Goal: Navigation & Orientation: Find specific page/section

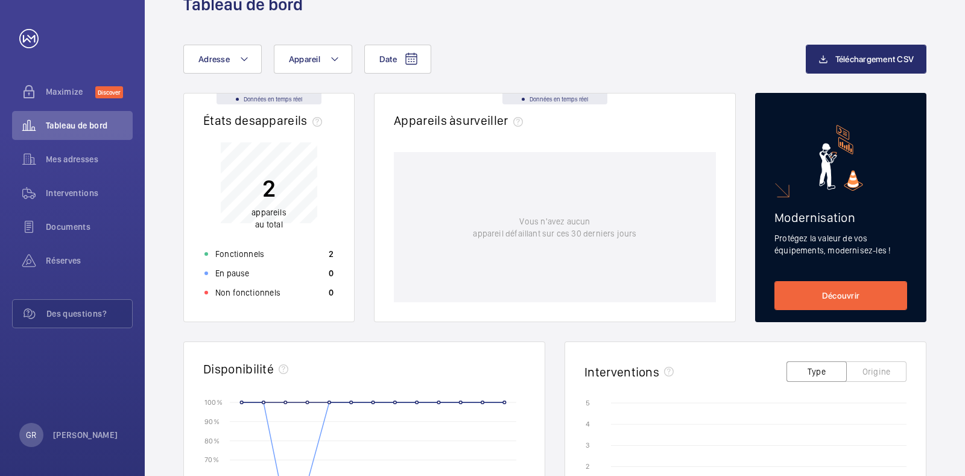
scroll to position [73, 0]
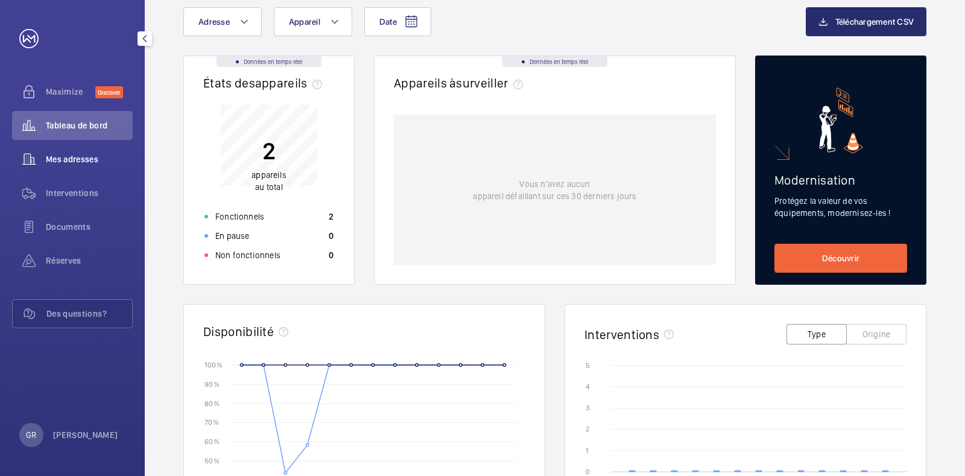
click at [89, 168] on div "Mes adresses" at bounding box center [72, 159] width 121 height 29
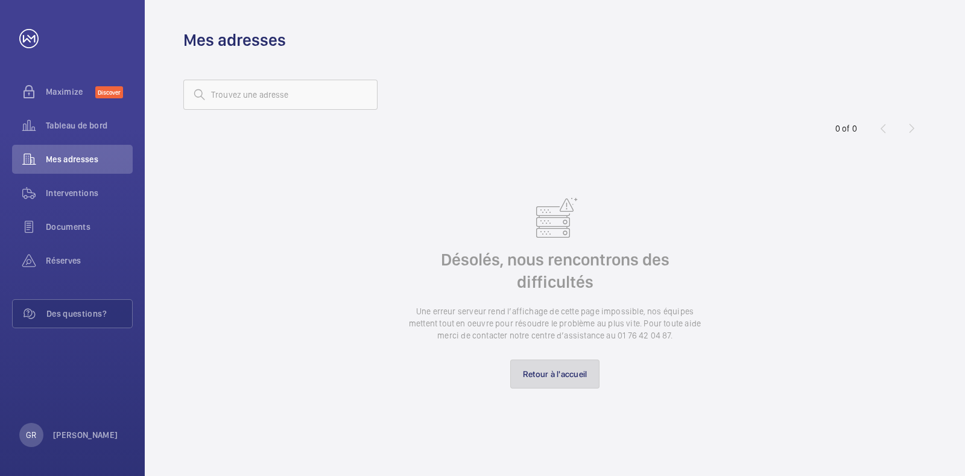
click at [557, 373] on link "Retour à l'accueil" at bounding box center [555, 374] width 90 height 29
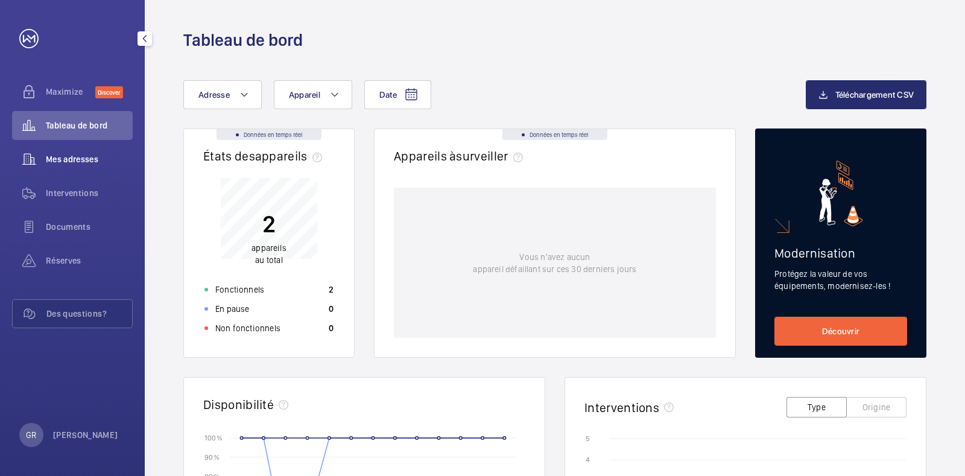
click at [59, 146] on div "Mes adresses" at bounding box center [72, 159] width 121 height 29
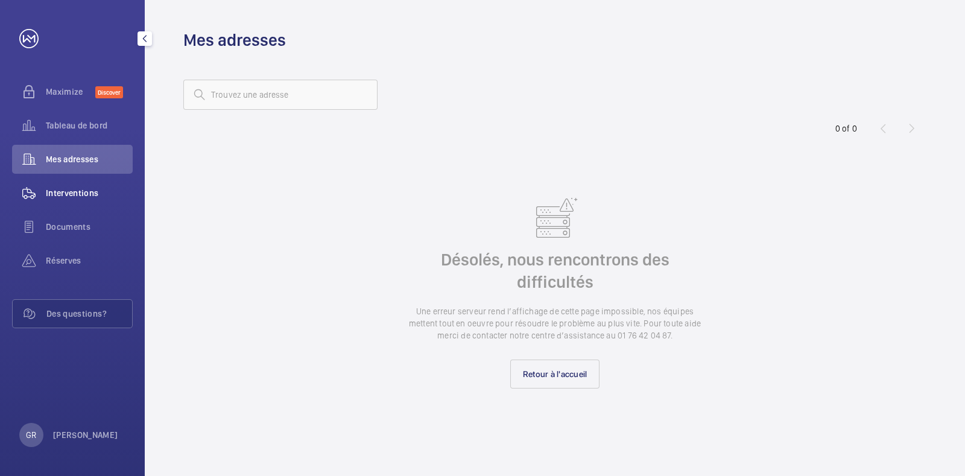
click at [57, 191] on span "Interventions" at bounding box center [89, 193] width 87 height 12
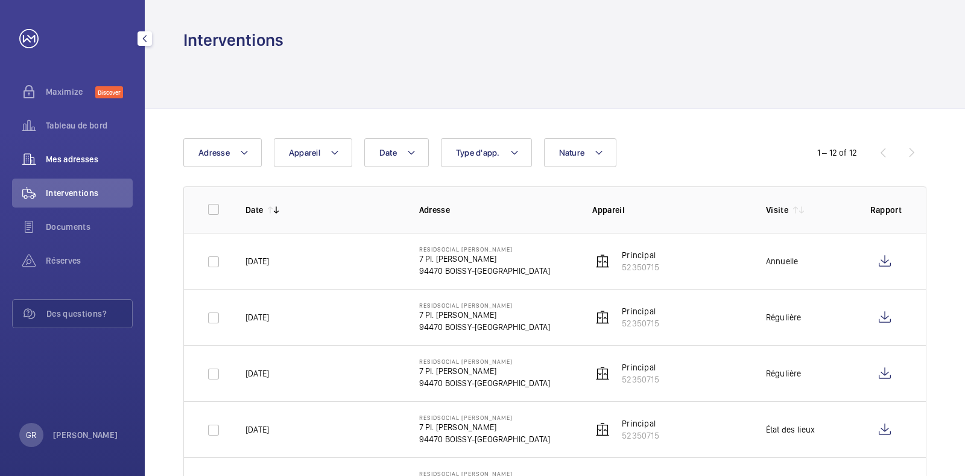
click at [78, 164] on span "Mes adresses" at bounding box center [89, 159] width 87 height 12
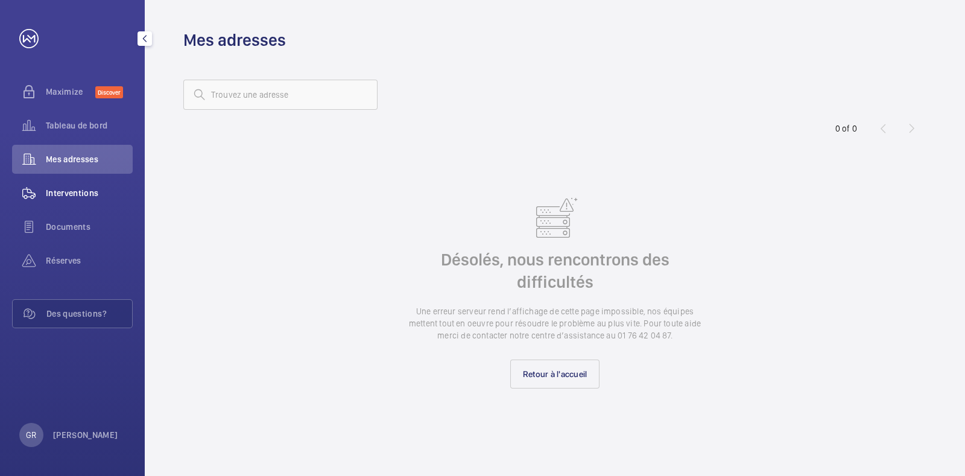
click at [70, 194] on span "Interventions" at bounding box center [89, 193] width 87 height 12
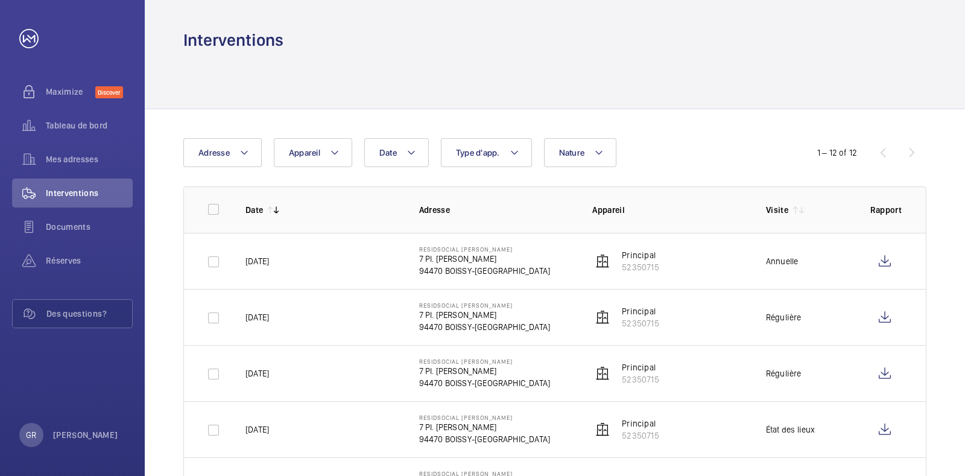
click at [914, 152] on div "1 – 12 of 12" at bounding box center [854, 152] width 145 height 14
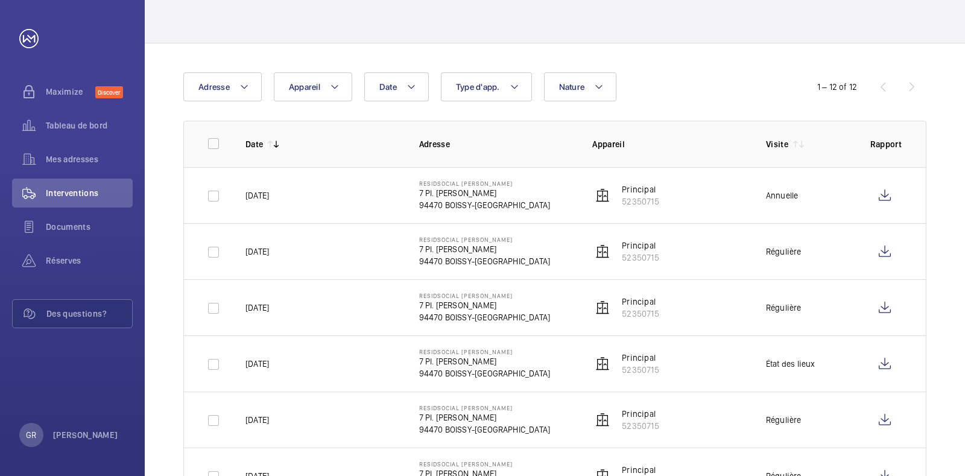
scroll to position [77, 0]
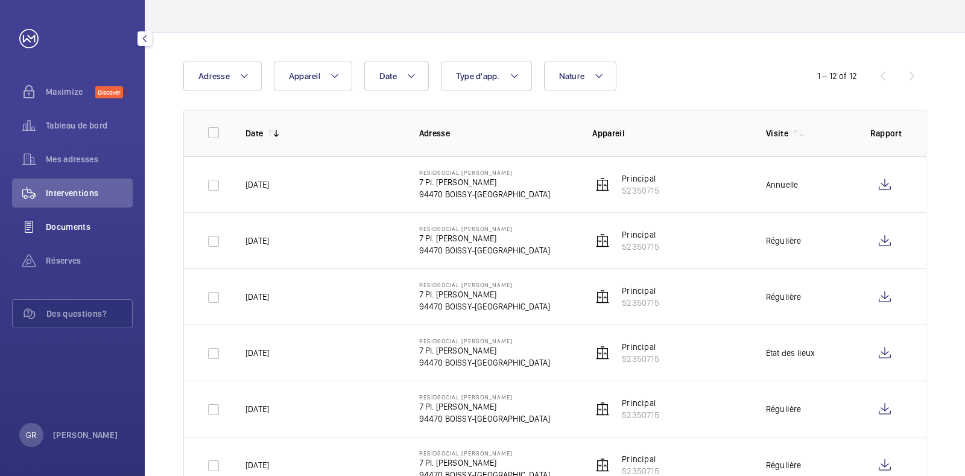
click at [87, 223] on span "Documents" at bounding box center [89, 227] width 87 height 12
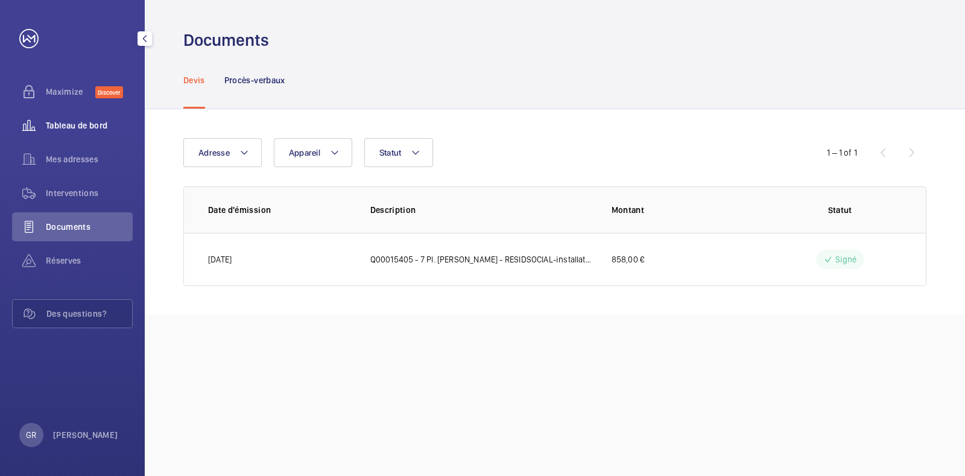
click at [65, 123] on span "Tableau de bord" at bounding box center [89, 125] width 87 height 12
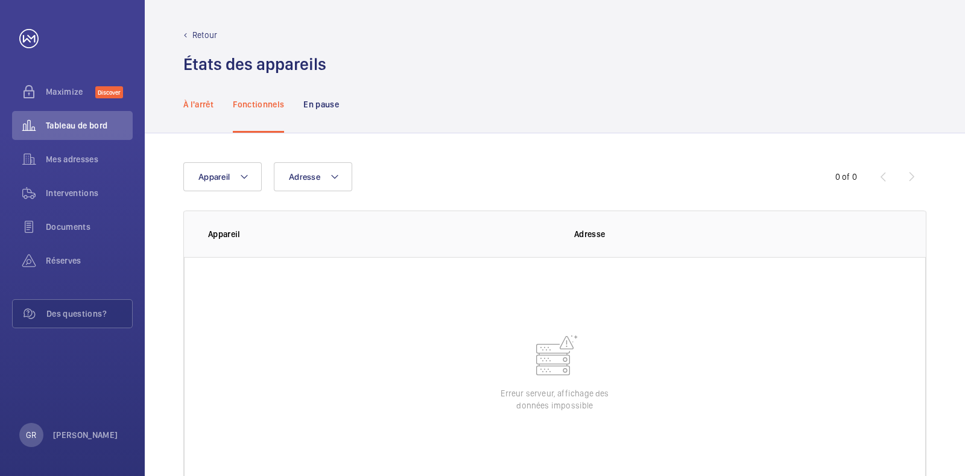
click at [201, 108] on p "À l'arrêt" at bounding box center [198, 104] width 30 height 12
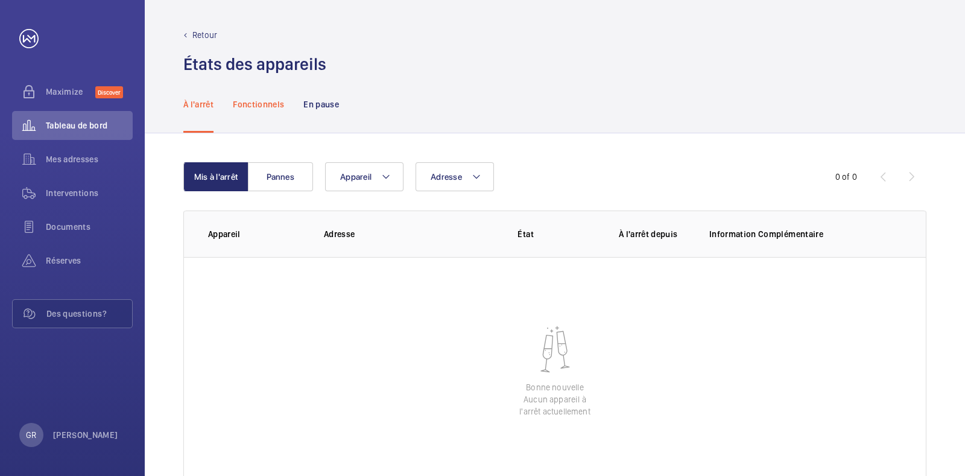
click at [256, 106] on p "Fonctionnels" at bounding box center [258, 104] width 51 height 12
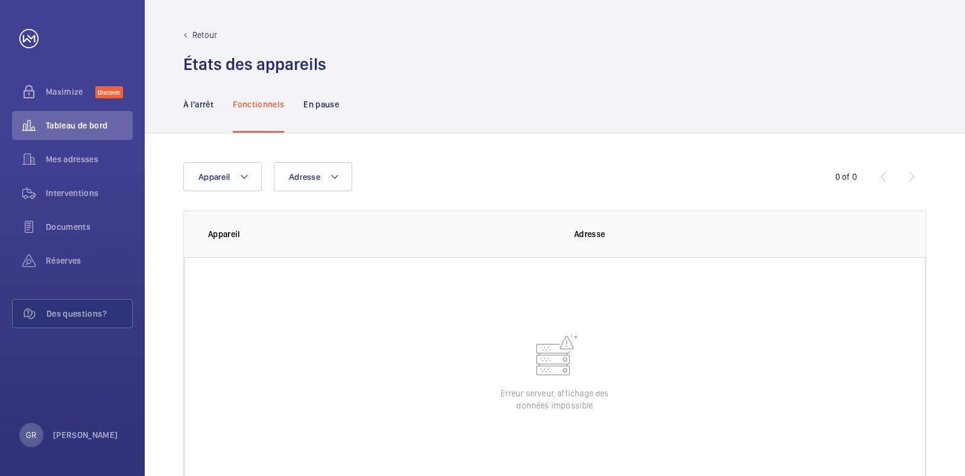
click at [301, 100] on nav "À l'arrêt Fonctionnels En pause" at bounding box center [261, 103] width 156 height 57
click at [314, 107] on p "En pause" at bounding box center [322, 104] width 36 height 12
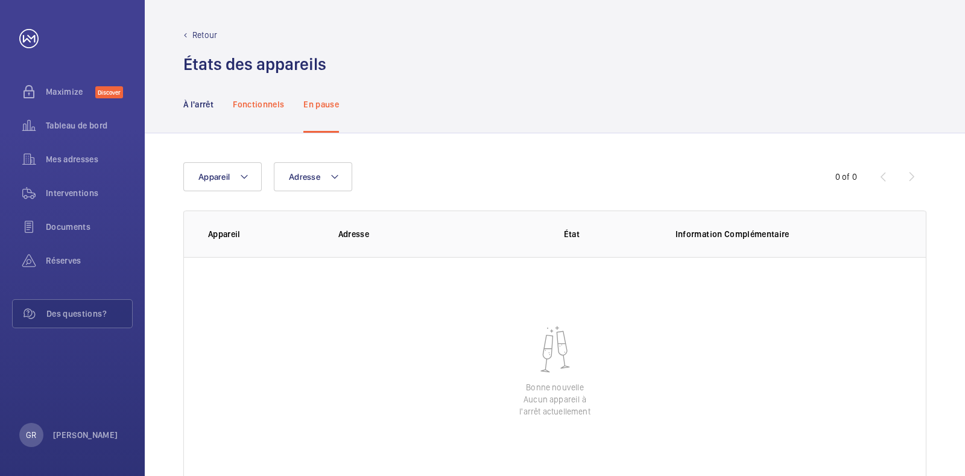
click at [255, 109] on p "Fonctionnels" at bounding box center [258, 104] width 51 height 12
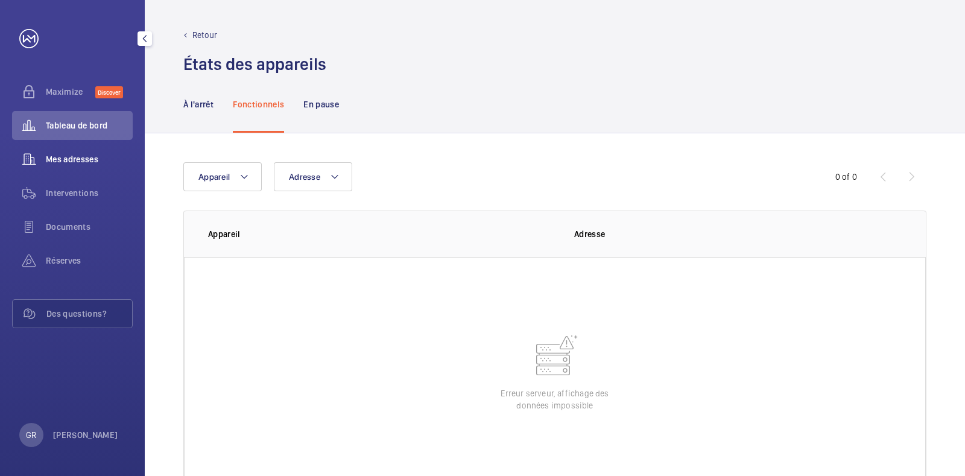
click at [61, 156] on span "Mes adresses" at bounding box center [89, 159] width 87 height 12
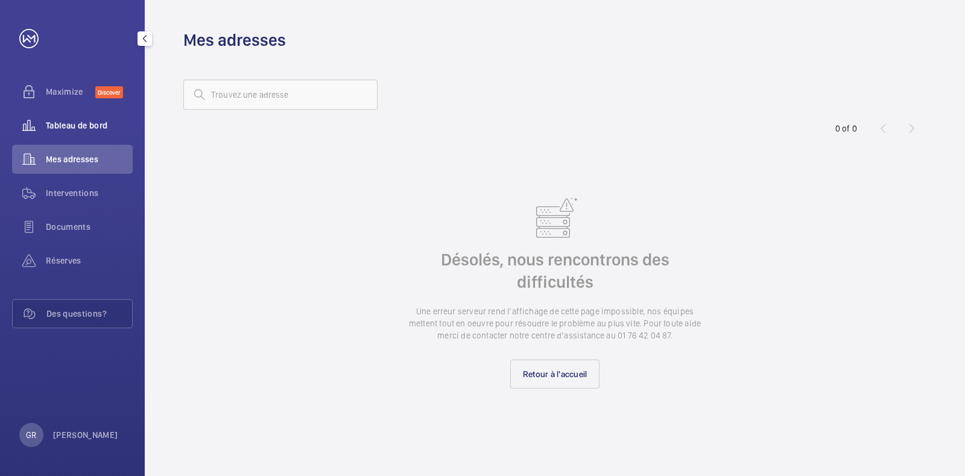
click at [77, 128] on span "Tableau de bord" at bounding box center [89, 125] width 87 height 12
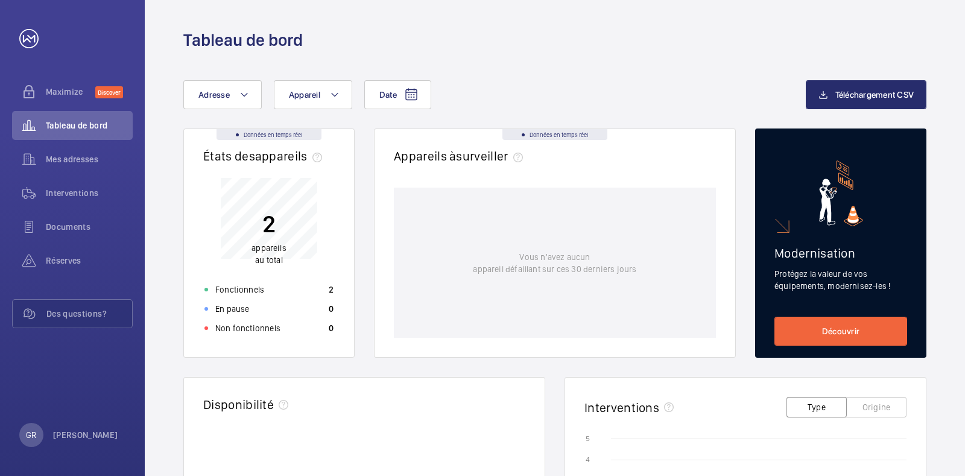
scroll to position [1, 0]
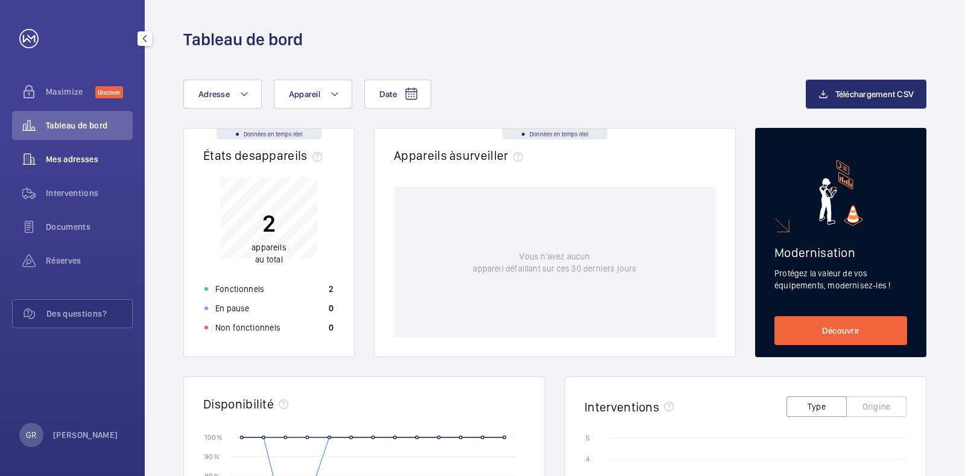
click at [68, 171] on div "Mes adresses" at bounding box center [72, 159] width 121 height 29
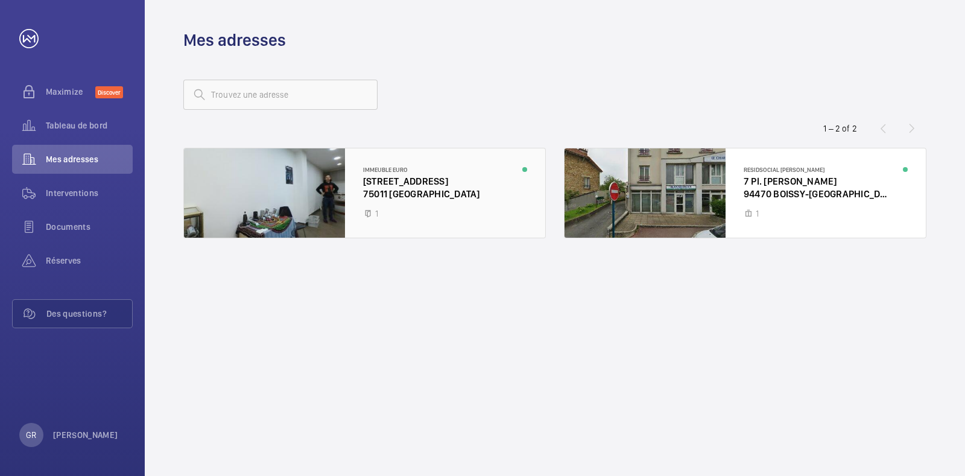
click at [291, 200] on div at bounding box center [364, 192] width 361 height 89
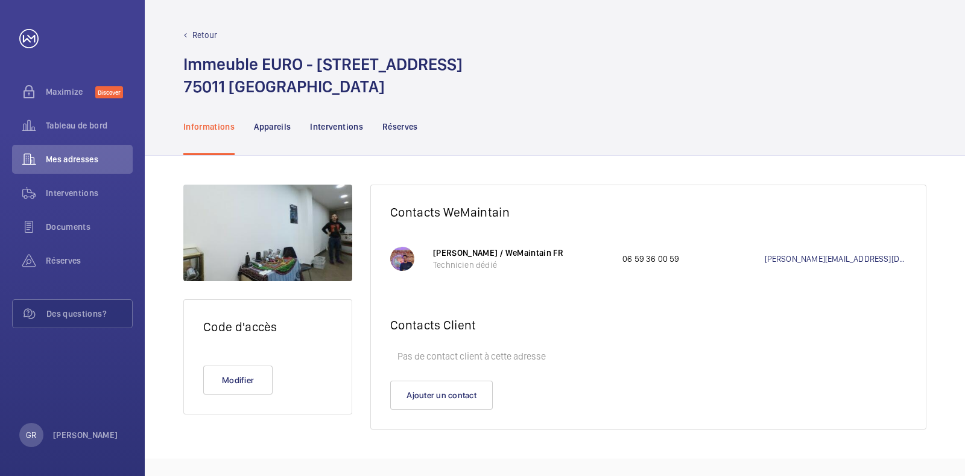
click at [335, 238] on div at bounding box center [267, 233] width 169 height 97
click at [290, 234] on div at bounding box center [267, 233] width 169 height 97
click at [84, 165] on div "Mes adresses" at bounding box center [72, 159] width 121 height 29
click at [69, 159] on span "Mes adresses" at bounding box center [89, 159] width 87 height 12
click at [81, 124] on span "Tableau de bord" at bounding box center [89, 125] width 87 height 12
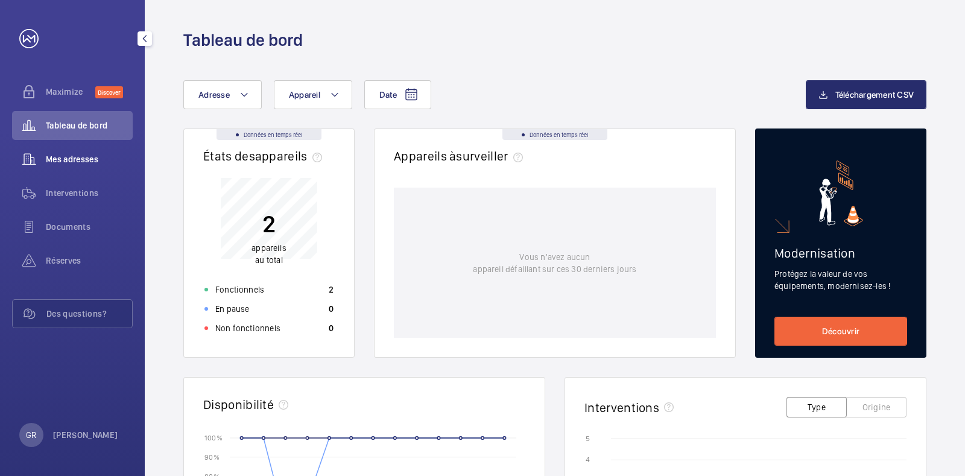
click at [71, 167] on div "Mes adresses" at bounding box center [72, 159] width 121 height 29
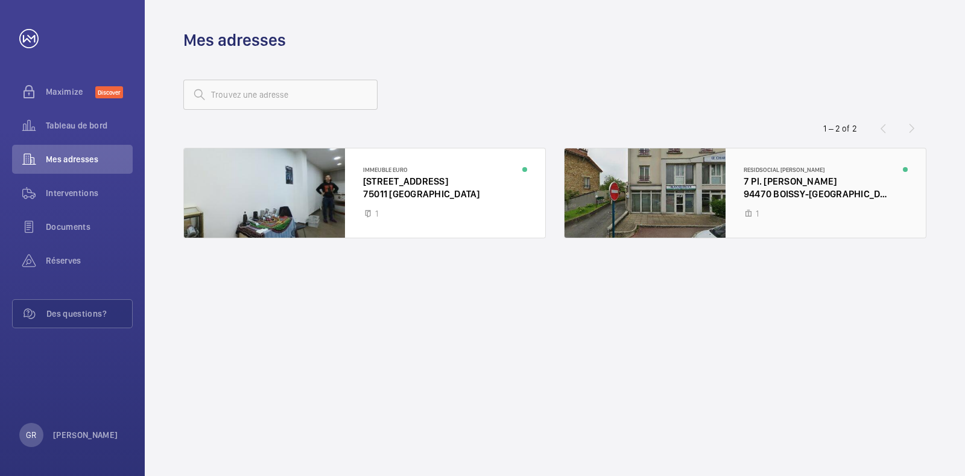
click at [655, 182] on div at bounding box center [745, 192] width 361 height 89
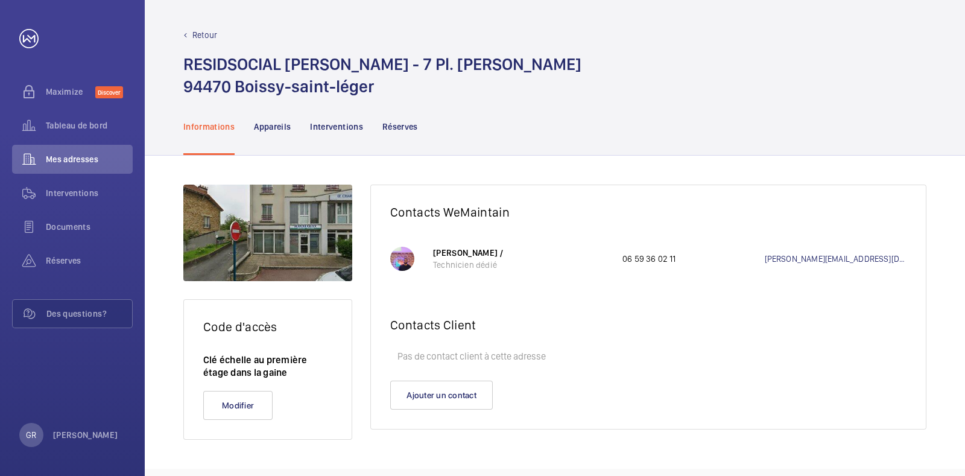
click at [313, 243] on div at bounding box center [267, 233] width 169 height 97
